Goal: Task Accomplishment & Management: Use online tool/utility

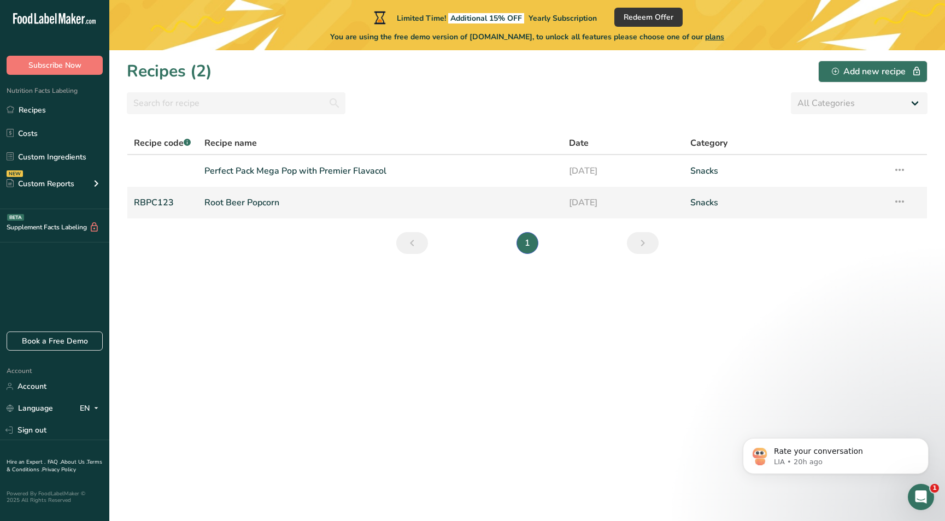
click at [228, 203] on link "Root Beer Popcorn" at bounding box center [379, 202] width 351 height 23
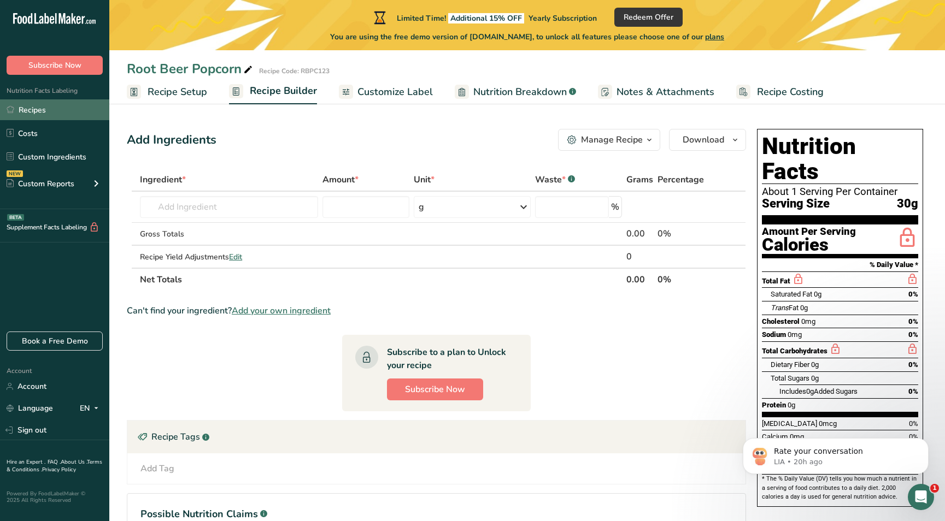
click at [30, 106] on link "Recipes" at bounding box center [54, 109] width 109 height 21
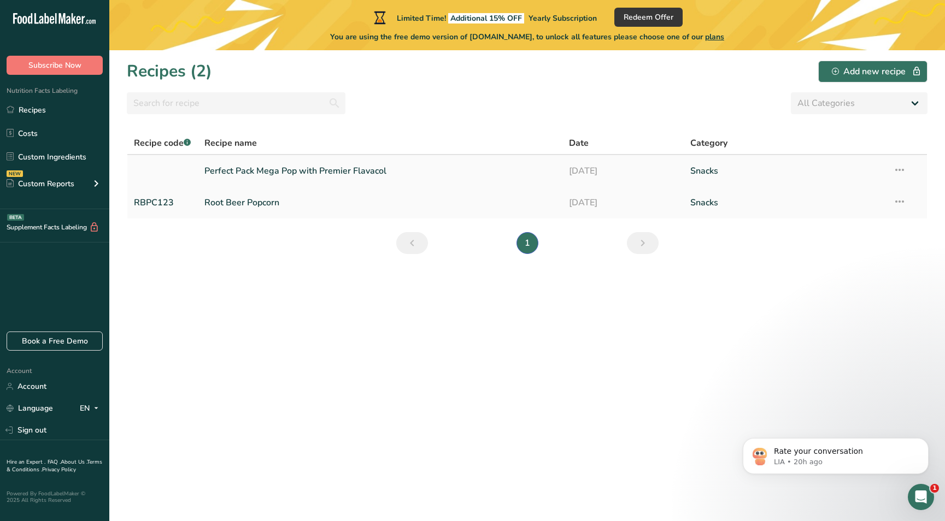
click at [283, 169] on link "Perfect Pack Mega Pop with Premier Flavacol" at bounding box center [379, 171] width 351 height 23
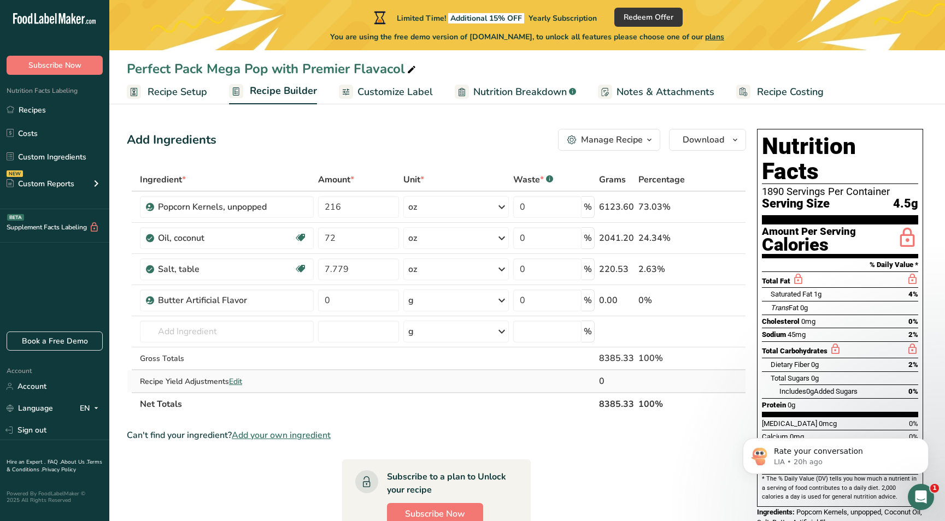
click at [233, 382] on span "Edit" at bounding box center [235, 382] width 13 height 10
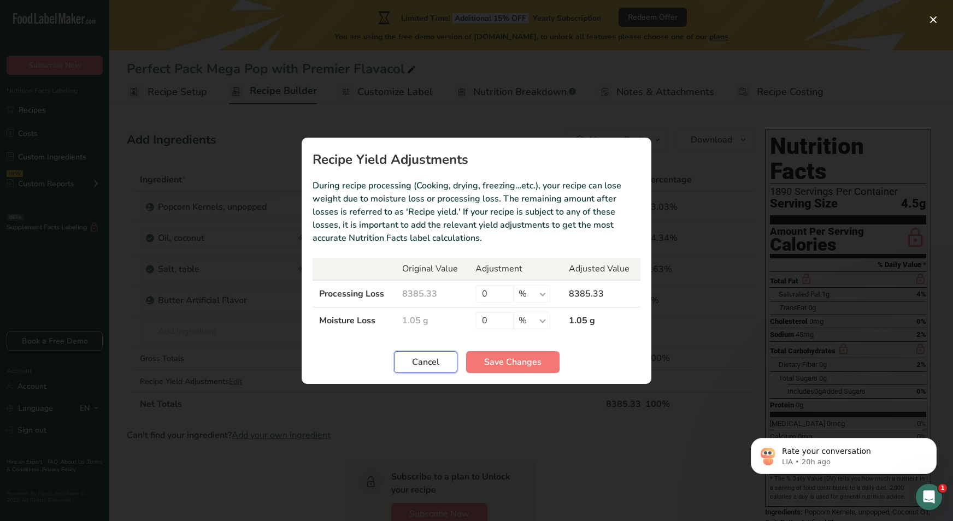
click at [410, 367] on button "Cancel" at bounding box center [425, 362] width 63 height 22
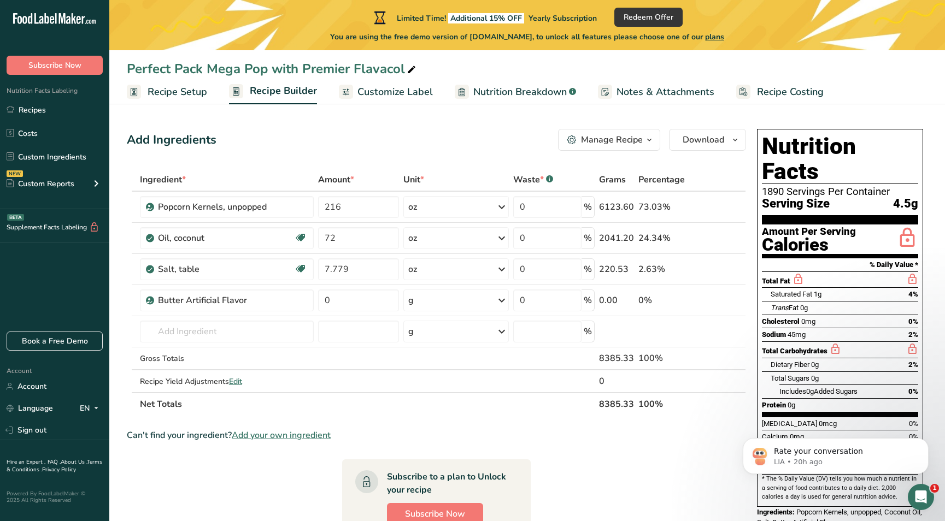
click at [184, 92] on span "Recipe Setup" at bounding box center [178, 92] width 60 height 15
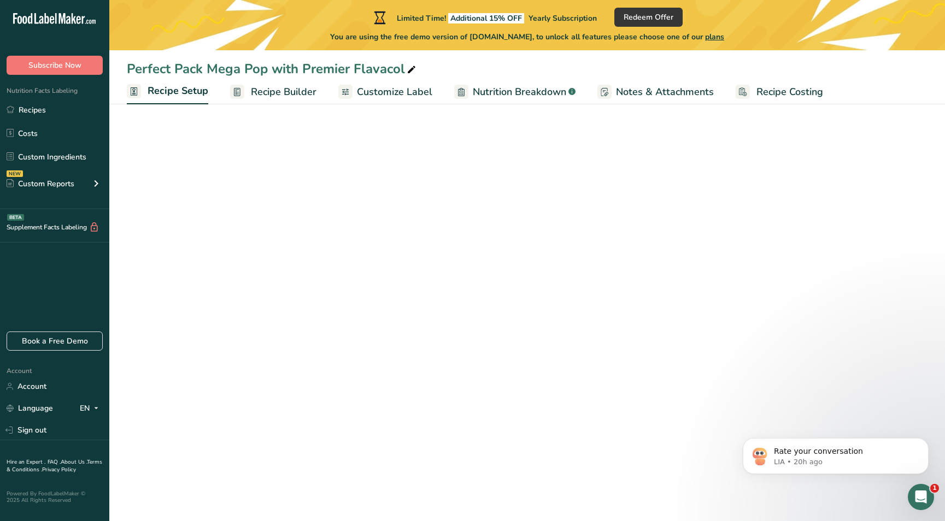
select select "19"
select select "22"
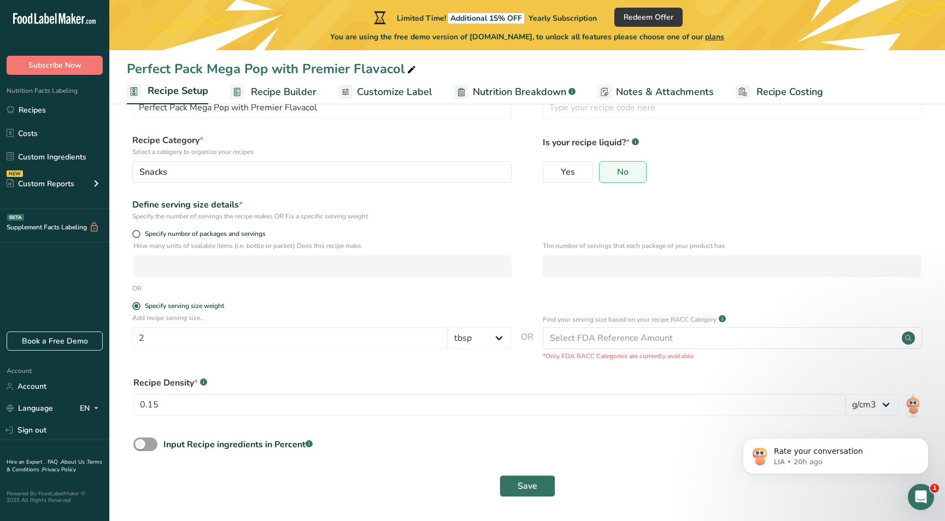
scroll to position [17, 0]
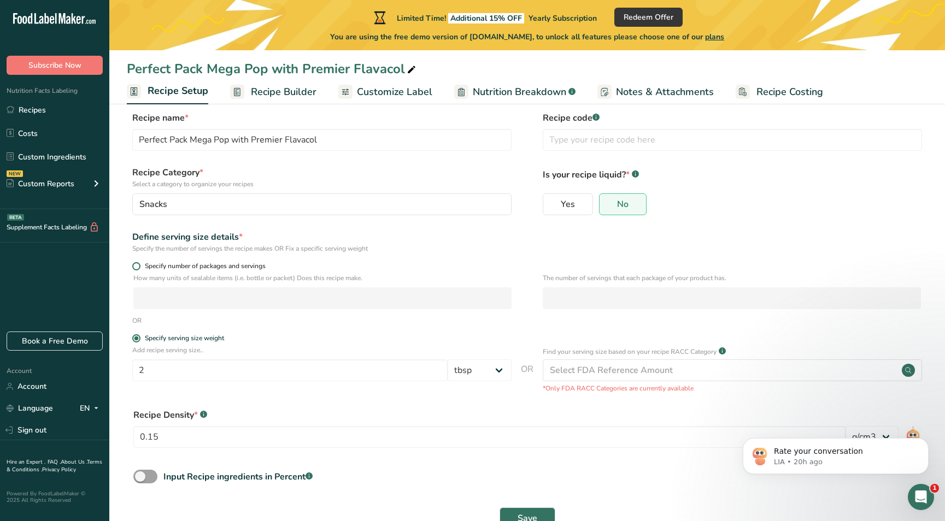
click at [134, 264] on span at bounding box center [136, 266] width 8 height 8
click at [134, 264] on input "Specify number of packages and servings" at bounding box center [135, 266] width 7 height 7
radio input "true"
radio input "false"
select select "0"
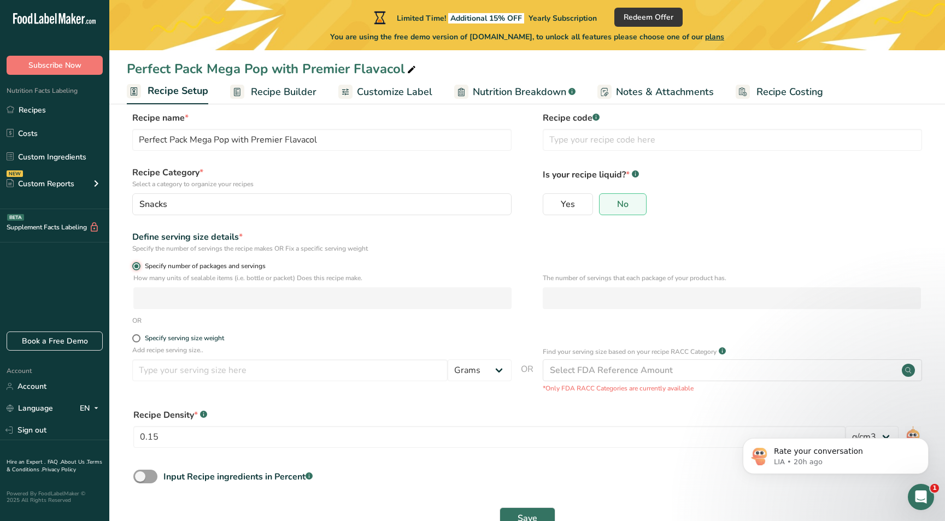
scroll to position [0, 0]
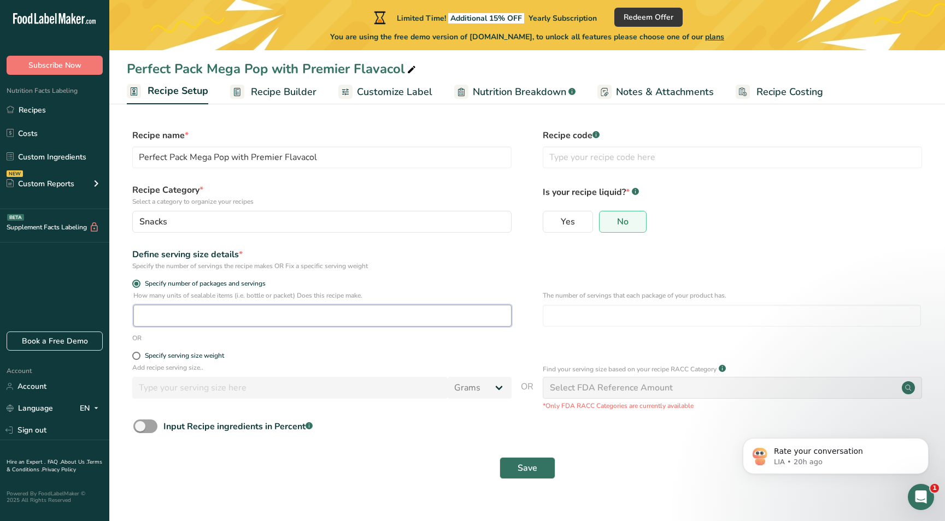
click at [145, 319] on input "number" at bounding box center [322, 316] width 378 height 22
type input "1"
click at [587, 325] on input "number" at bounding box center [732, 316] width 378 height 22
type input "7"
click at [498, 338] on div "OR" at bounding box center [527, 338] width 801 height 10
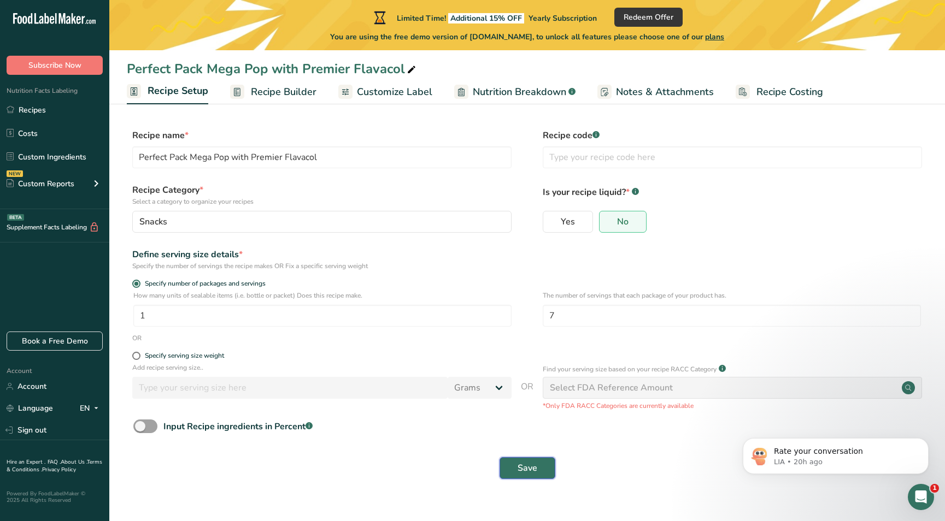
click at [530, 473] on span "Save" at bounding box center [528, 468] width 20 height 13
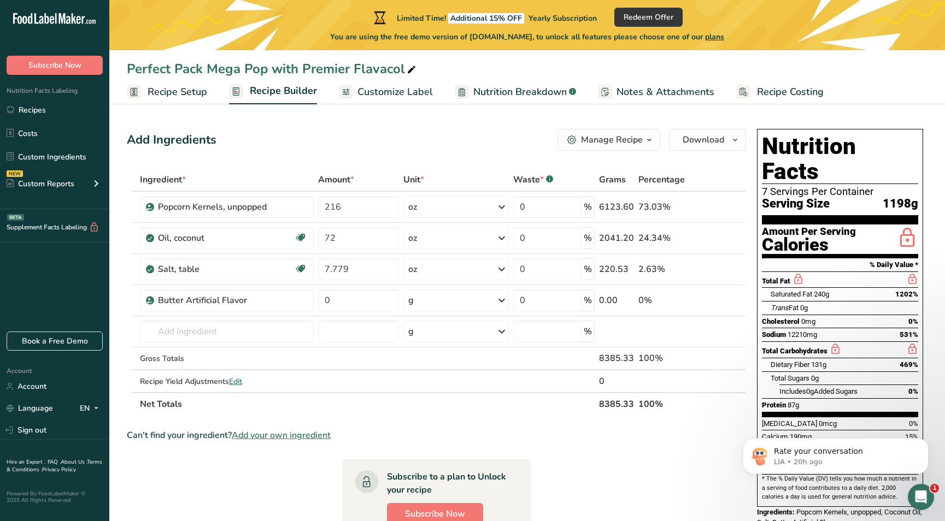
click at [724, 37] on span "plans" at bounding box center [714, 37] width 19 height 10
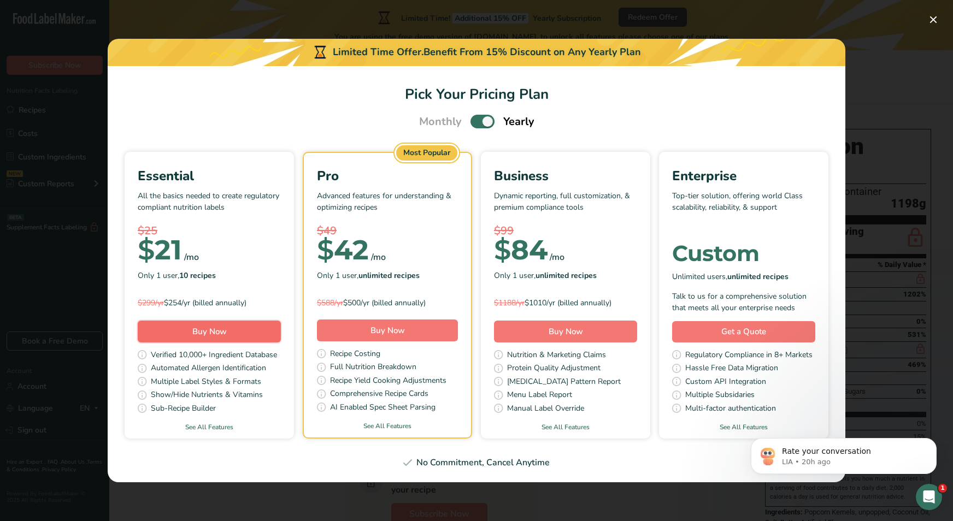
click at [223, 331] on span "Buy Now" at bounding box center [209, 331] width 34 height 11
